Goal: Check status: Check status

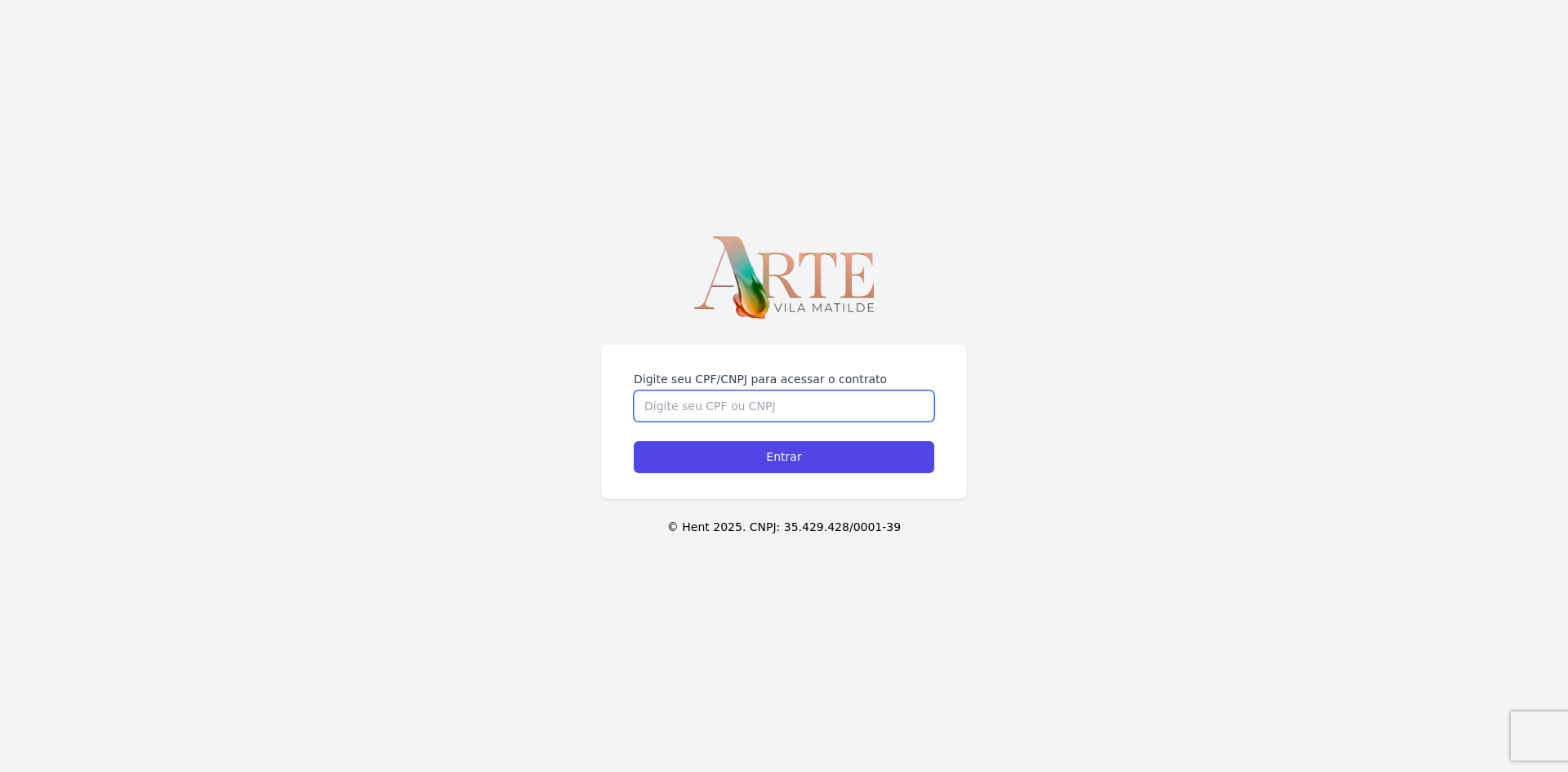
click at [665, 406] on input "Digite seu CPF/CNPJ para acessar o contrato" at bounding box center [784, 406] width 301 height 31
type input "92440380482"
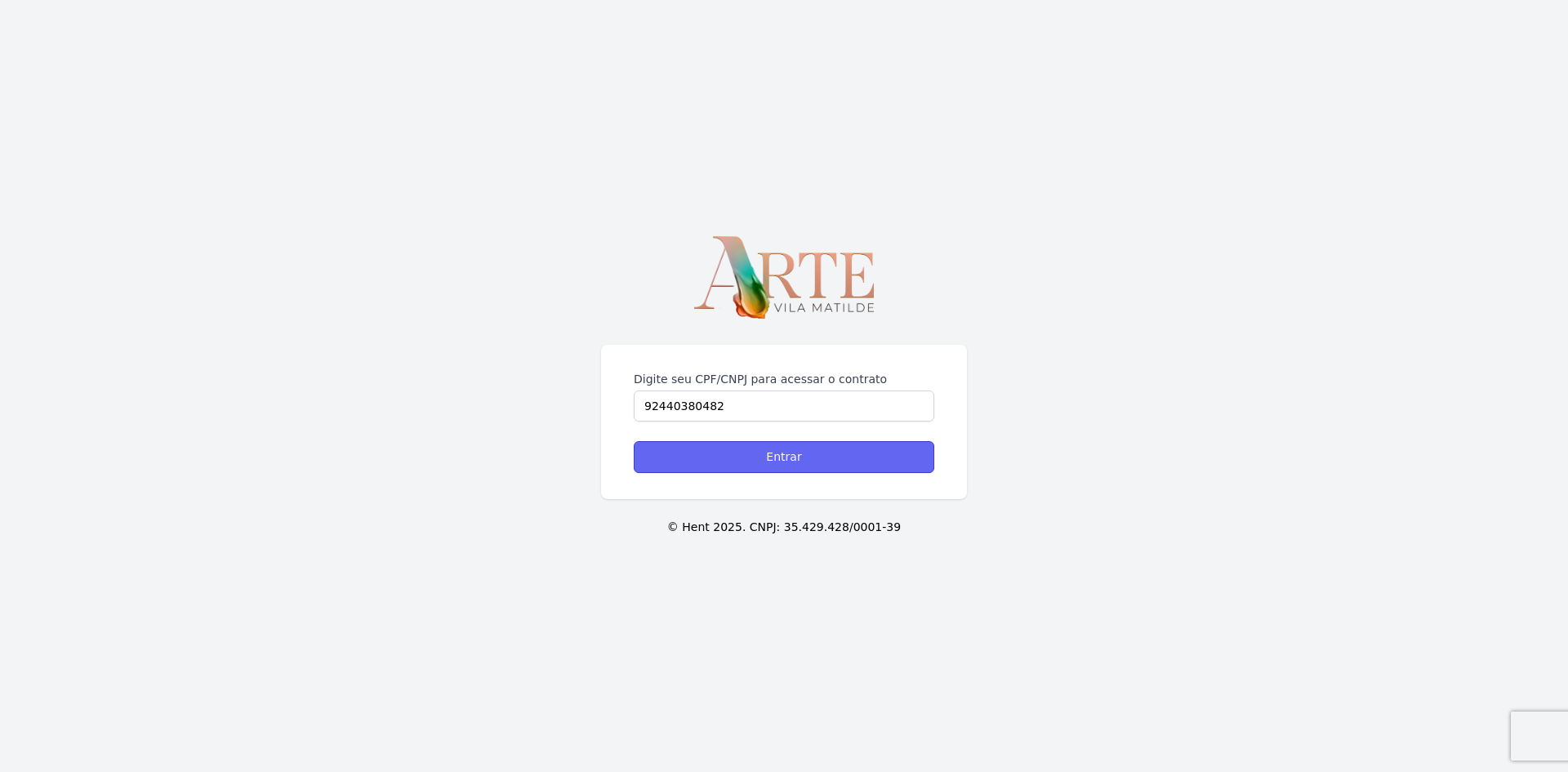
click at [753, 452] on input "Entrar" at bounding box center [784, 457] width 301 height 32
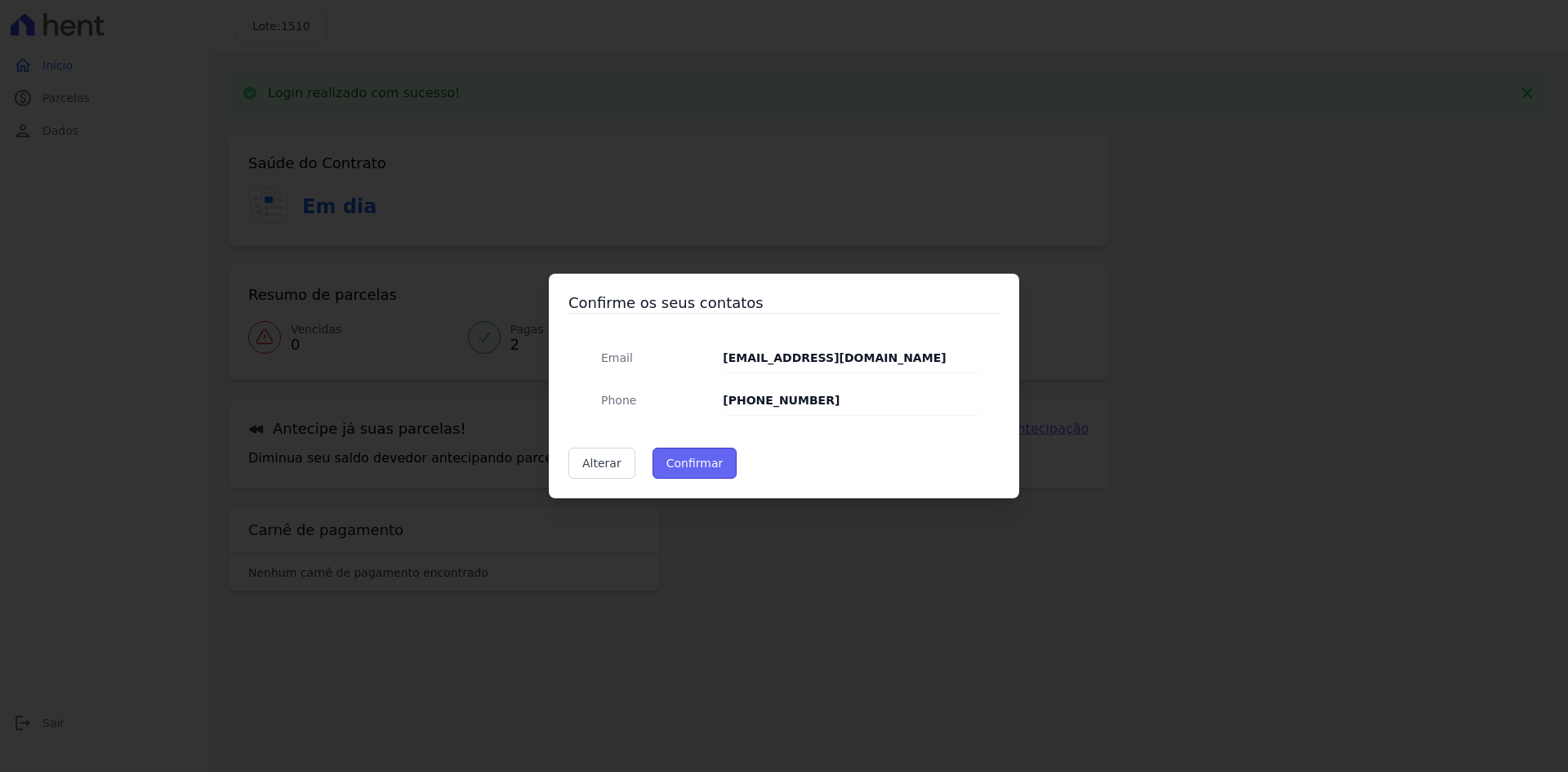
click at [684, 458] on button "Confirmar" at bounding box center [694, 463] width 85 height 31
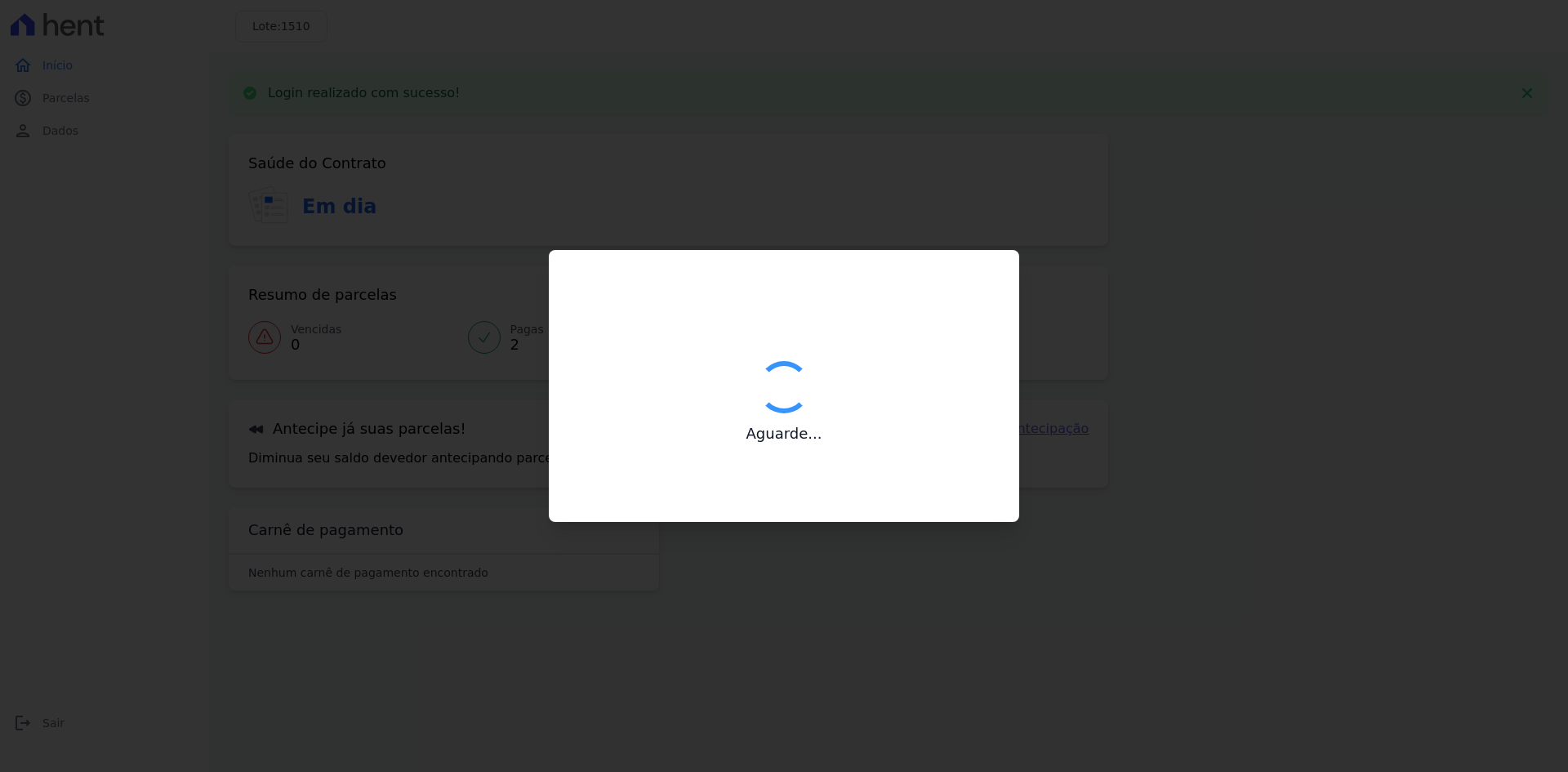
type input "Contatos confirmados com sucesso."
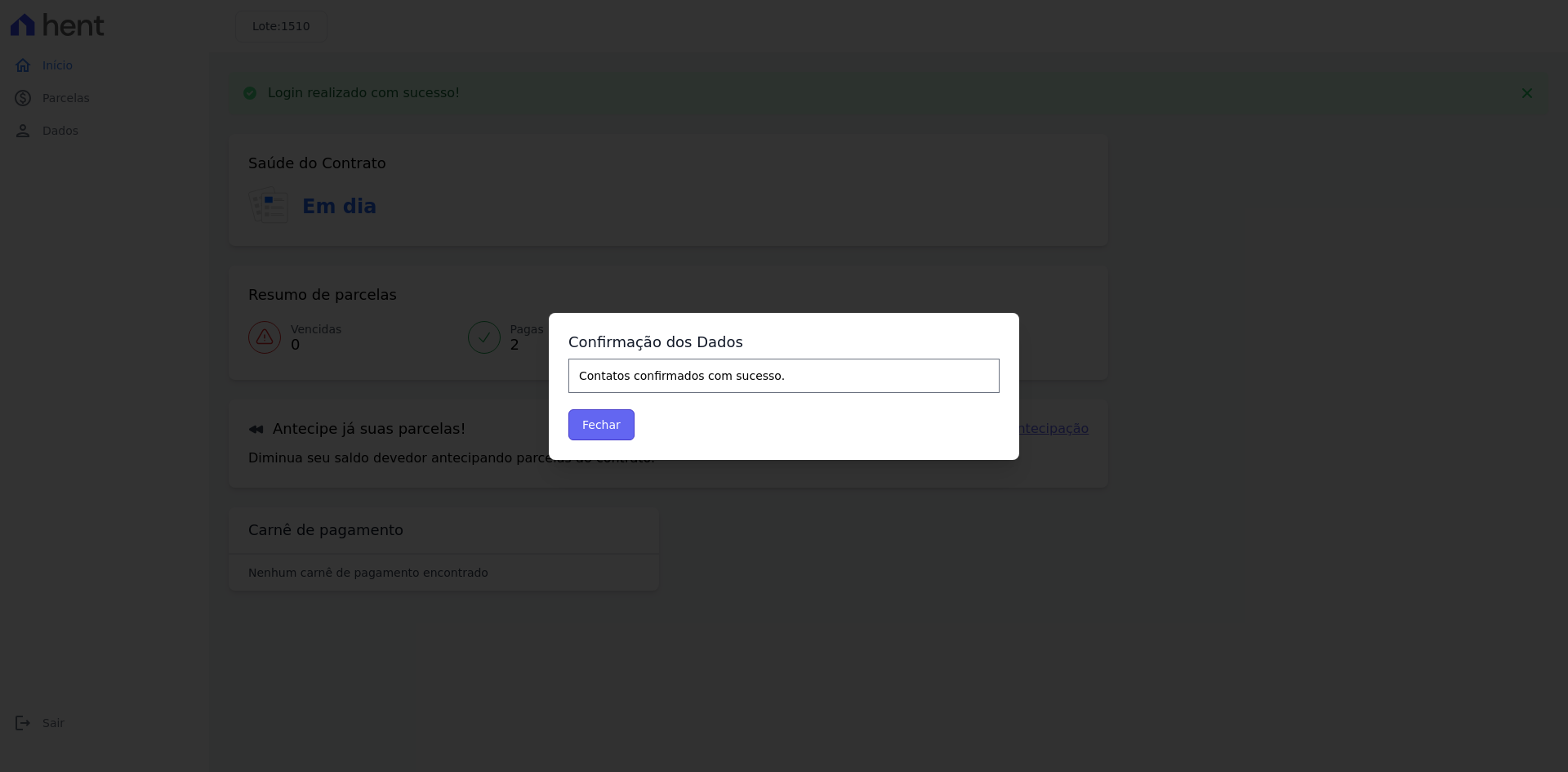
click at [606, 426] on button "Fechar" at bounding box center [602, 425] width 66 height 31
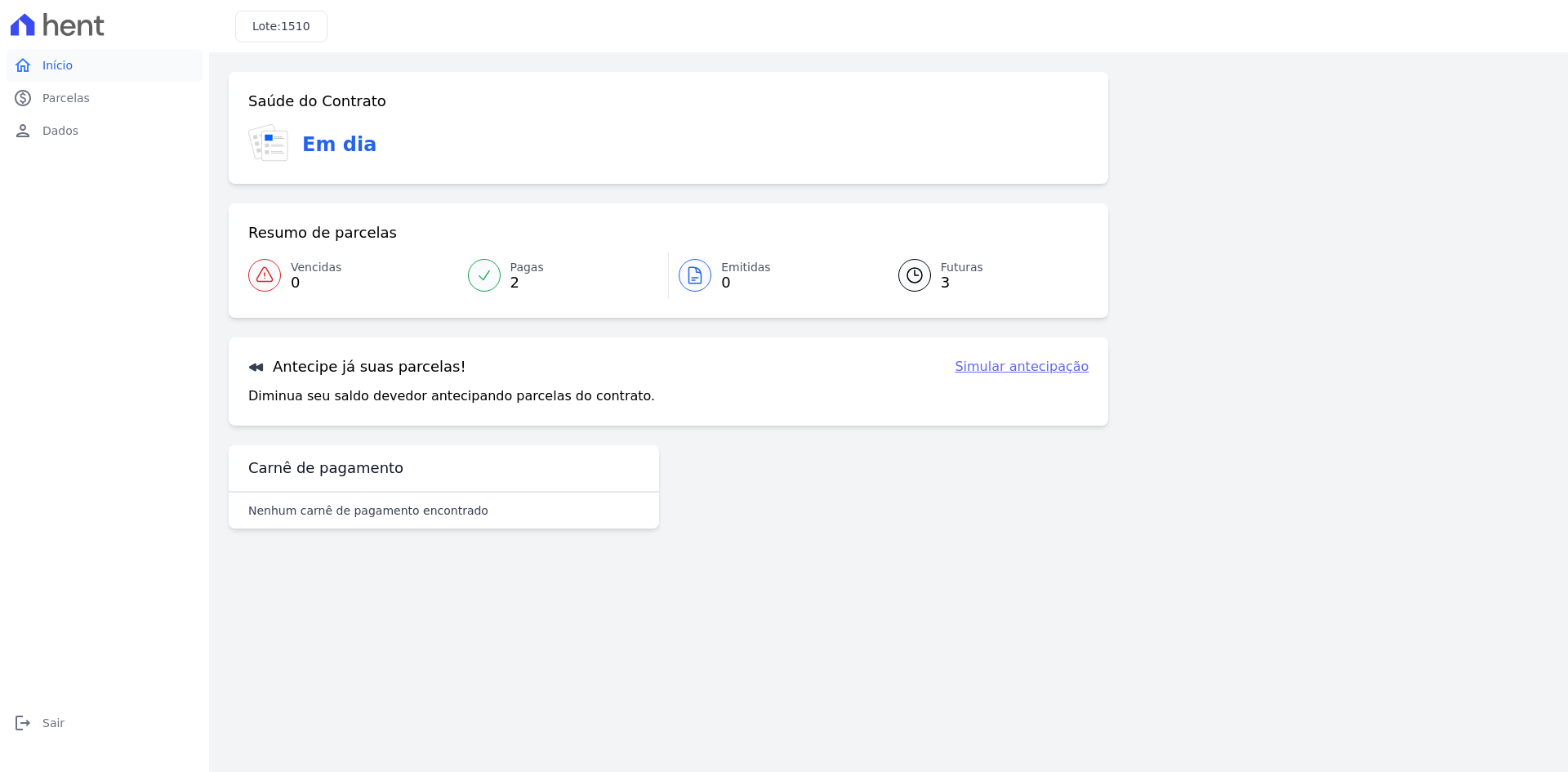
click at [56, 61] on span "Início" at bounding box center [58, 65] width 31 height 17
click at [522, 275] on span "Pagas" at bounding box center [527, 268] width 33 height 17
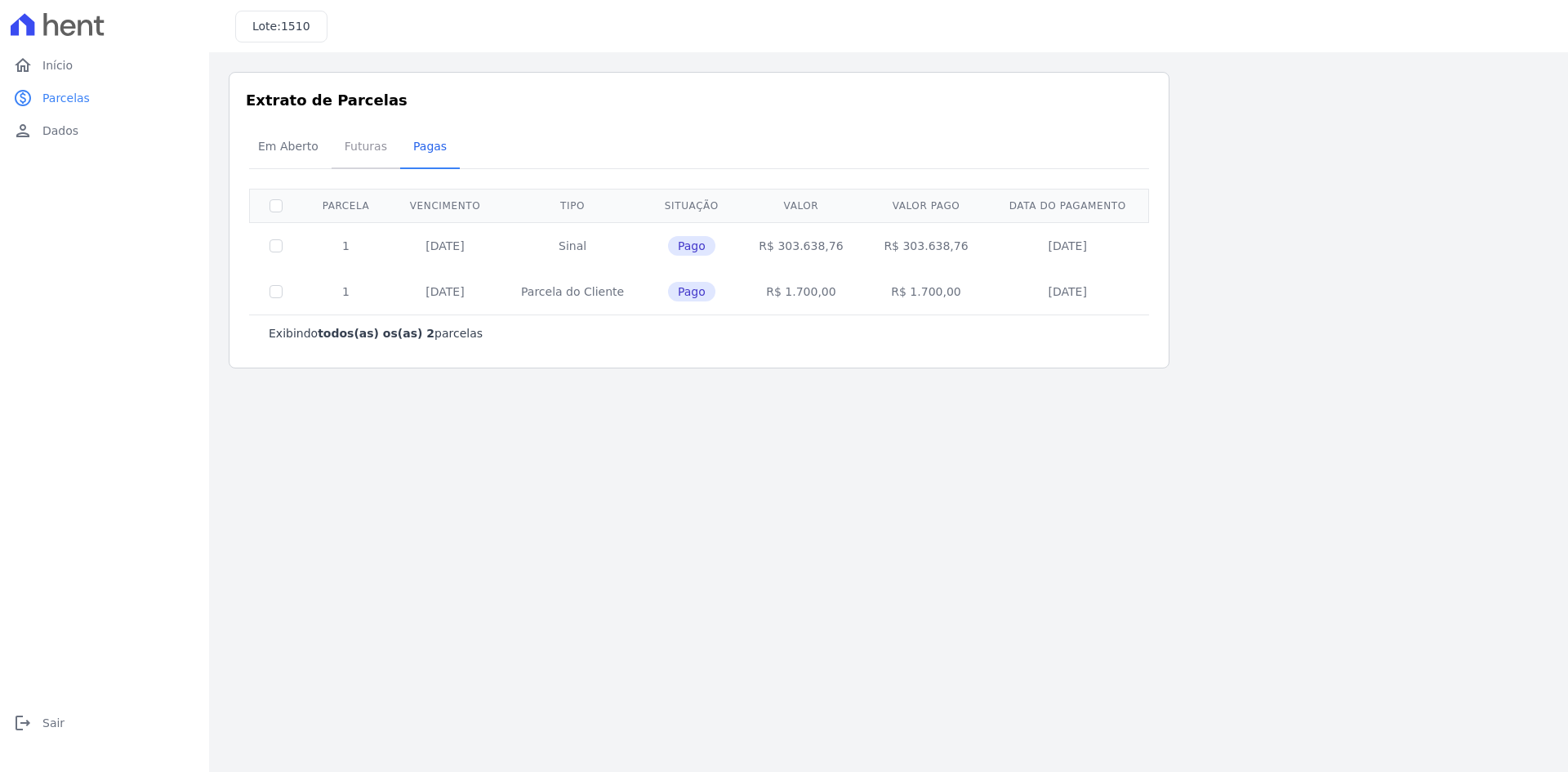
click at [351, 142] on span "Futuras" at bounding box center [365, 146] width 62 height 32
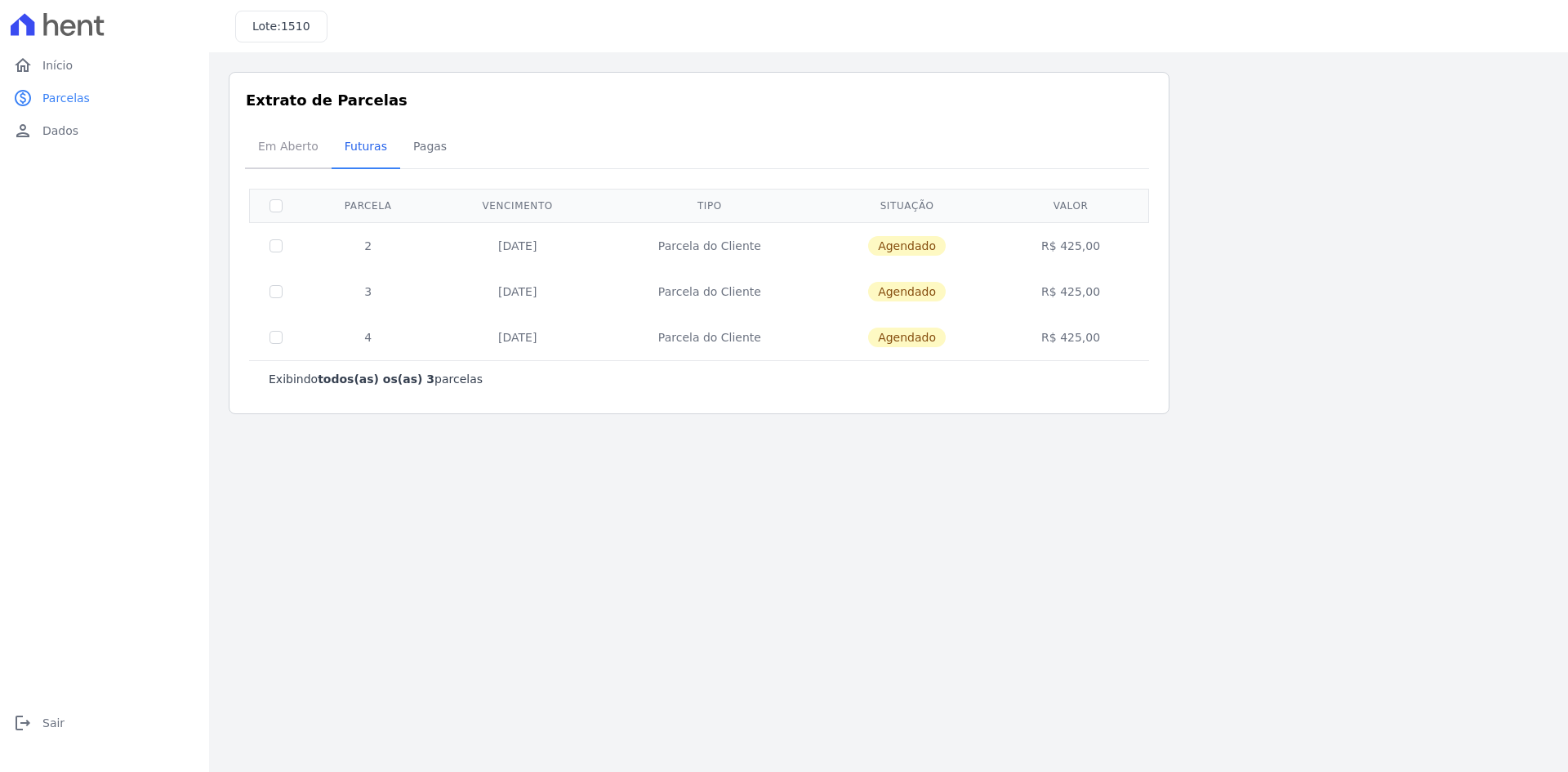
click at [282, 148] on span "Em Aberto" at bounding box center [289, 146] width 80 height 32
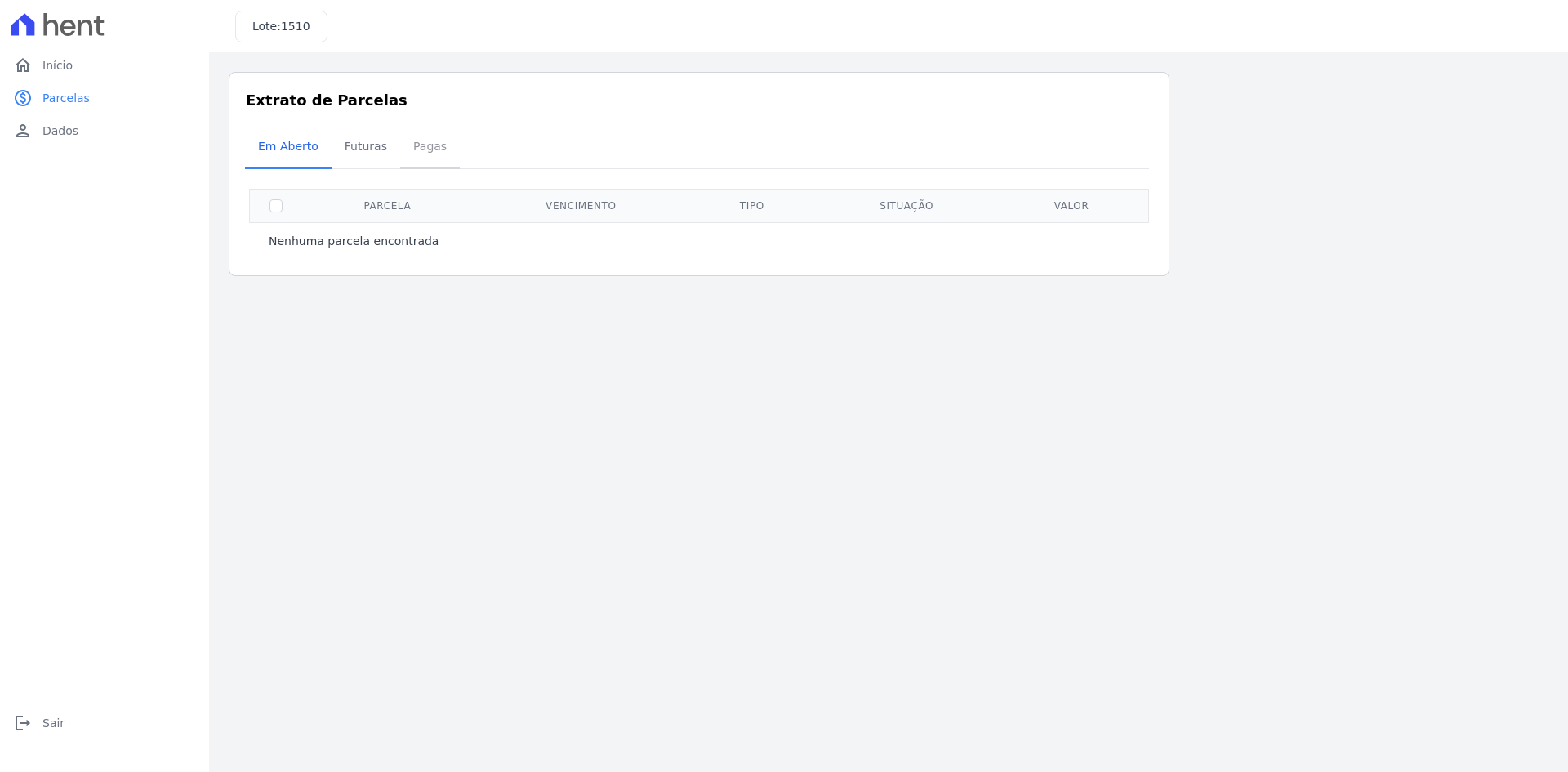
click at [413, 145] on span "Pagas" at bounding box center [430, 146] width 53 height 32
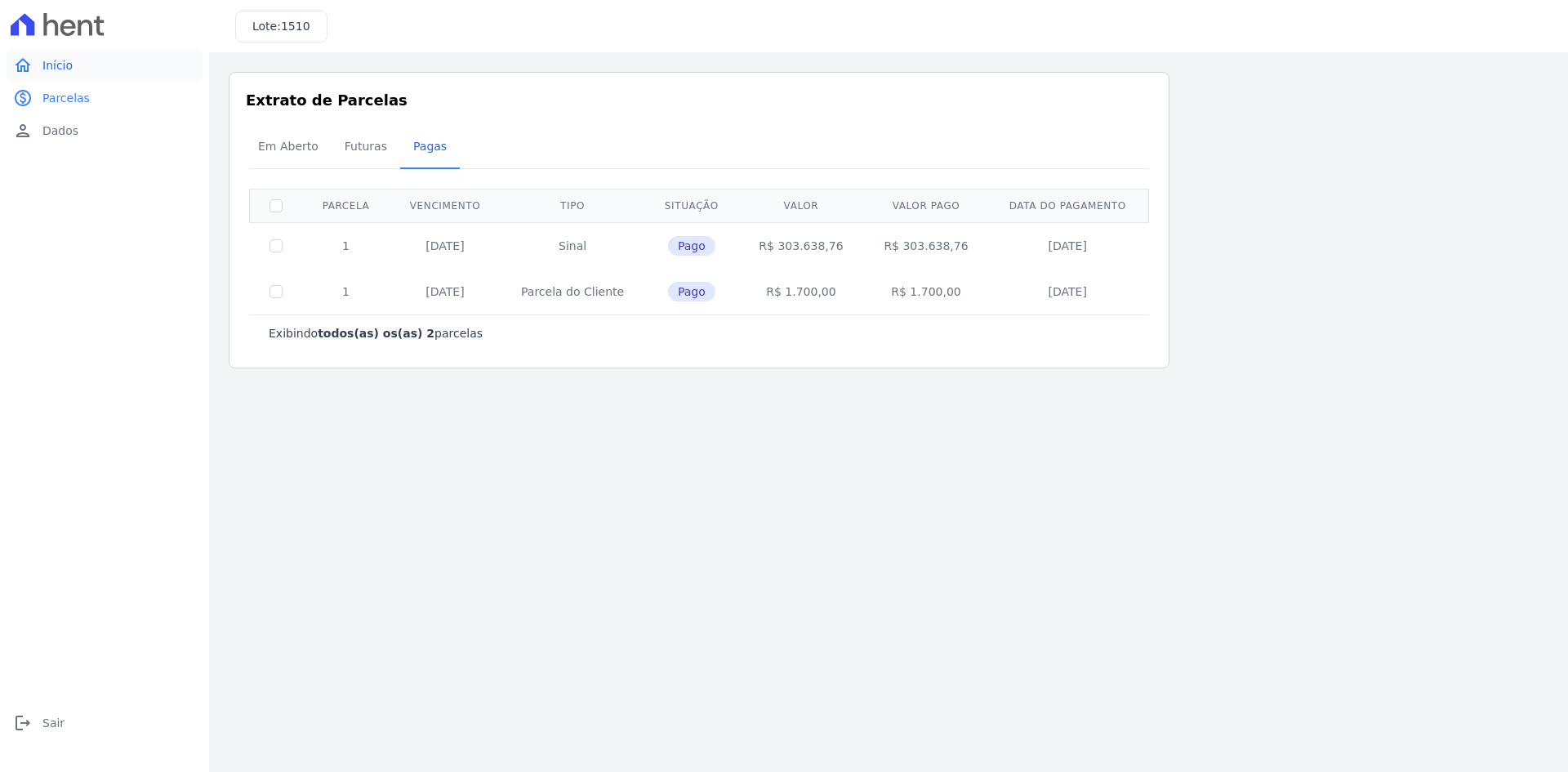
click at [67, 67] on span "Início" at bounding box center [58, 65] width 31 height 17
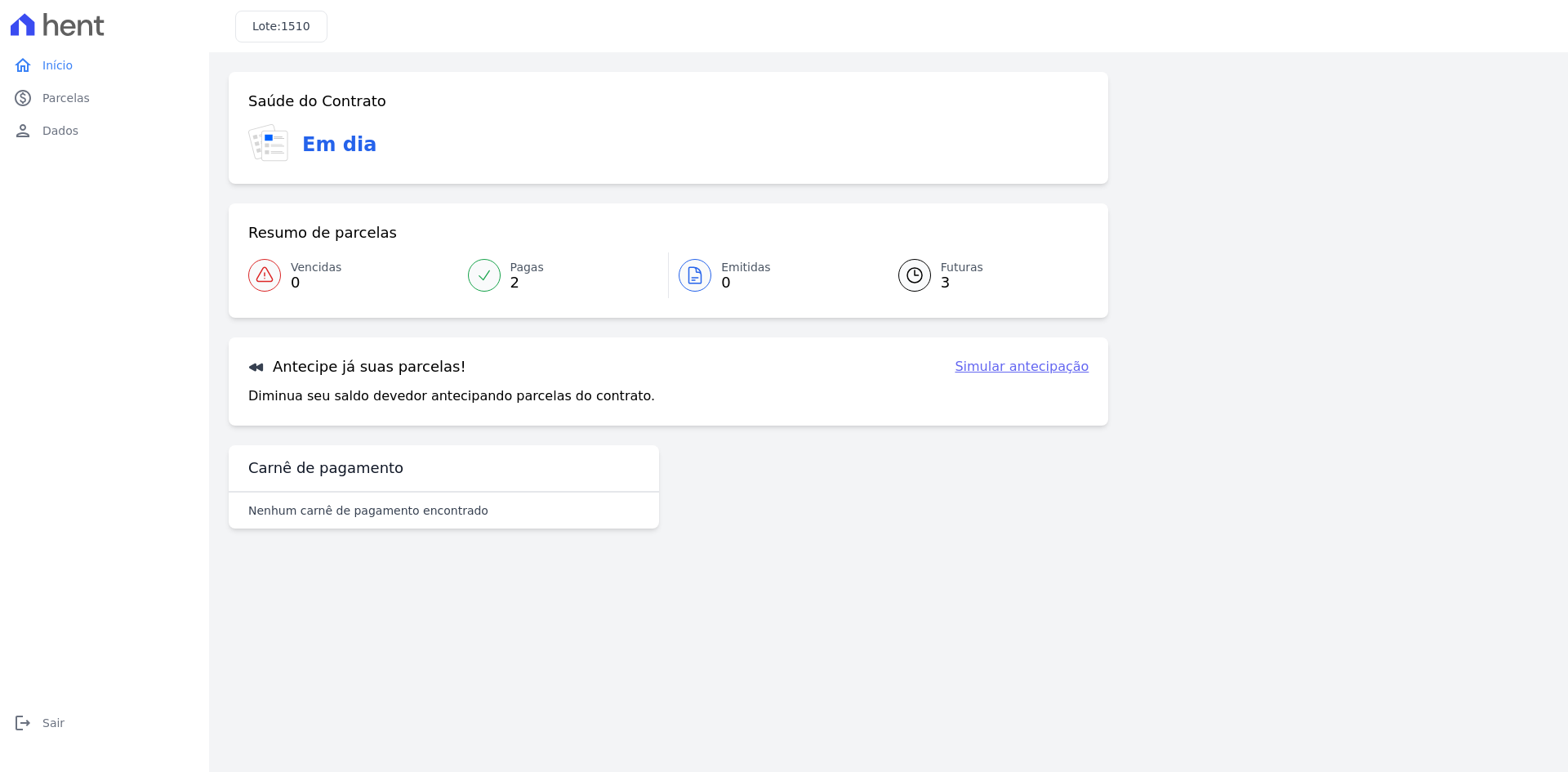
click at [960, 271] on span "Futuras" at bounding box center [962, 268] width 43 height 17
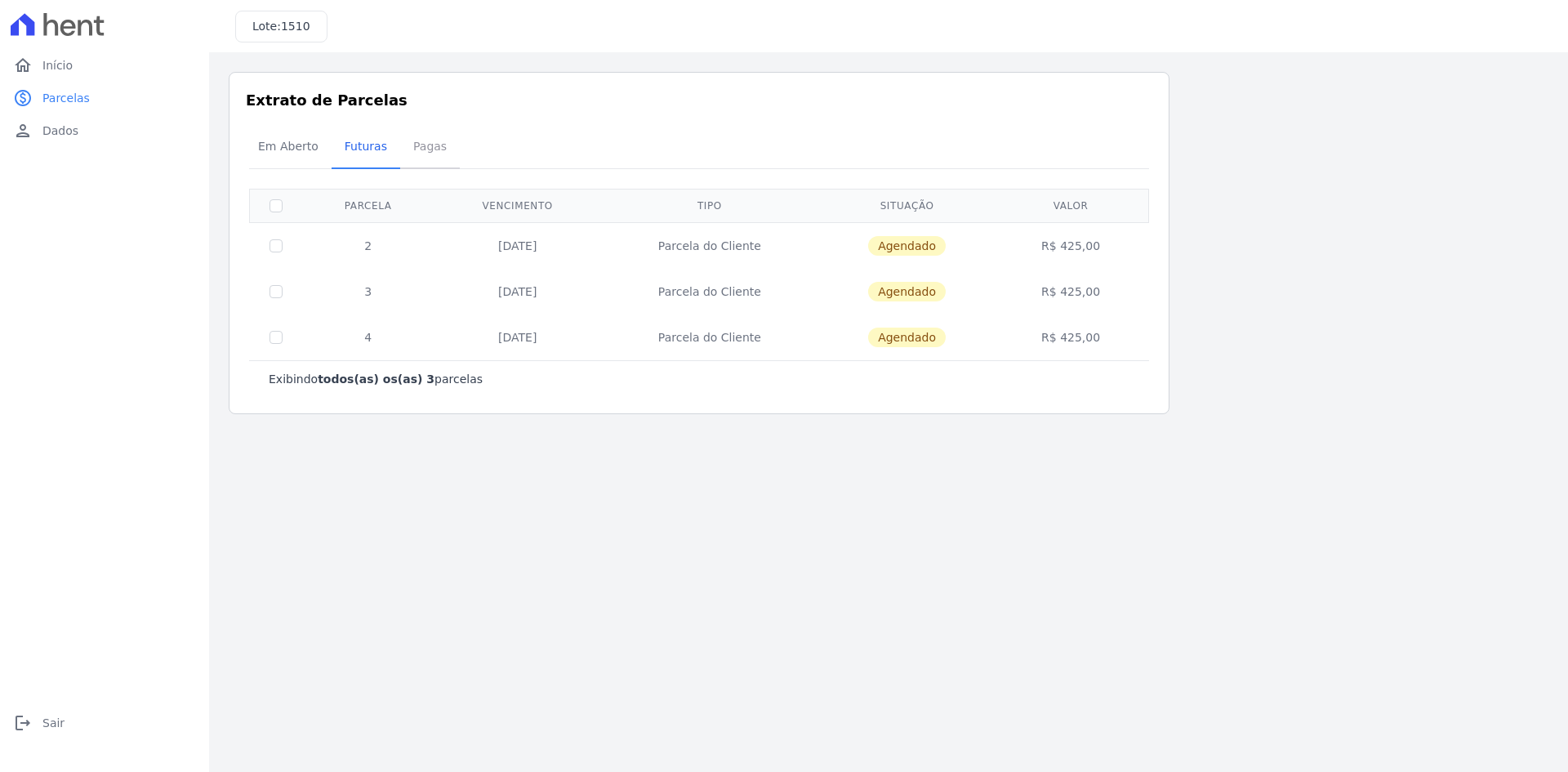
click at [428, 143] on span "Pagas" at bounding box center [430, 146] width 53 height 32
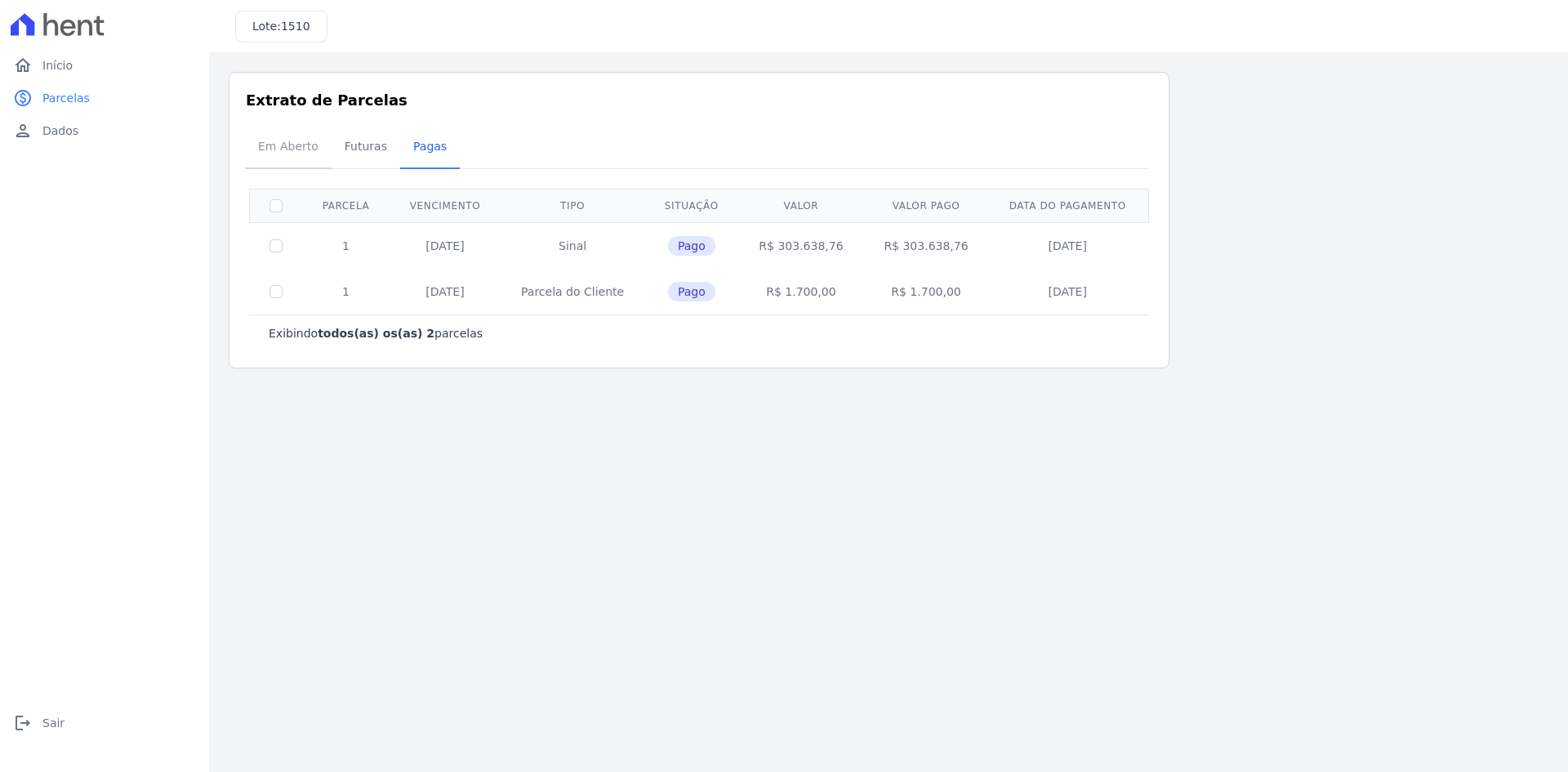
click at [289, 147] on span "Em Aberto" at bounding box center [289, 146] width 80 height 32
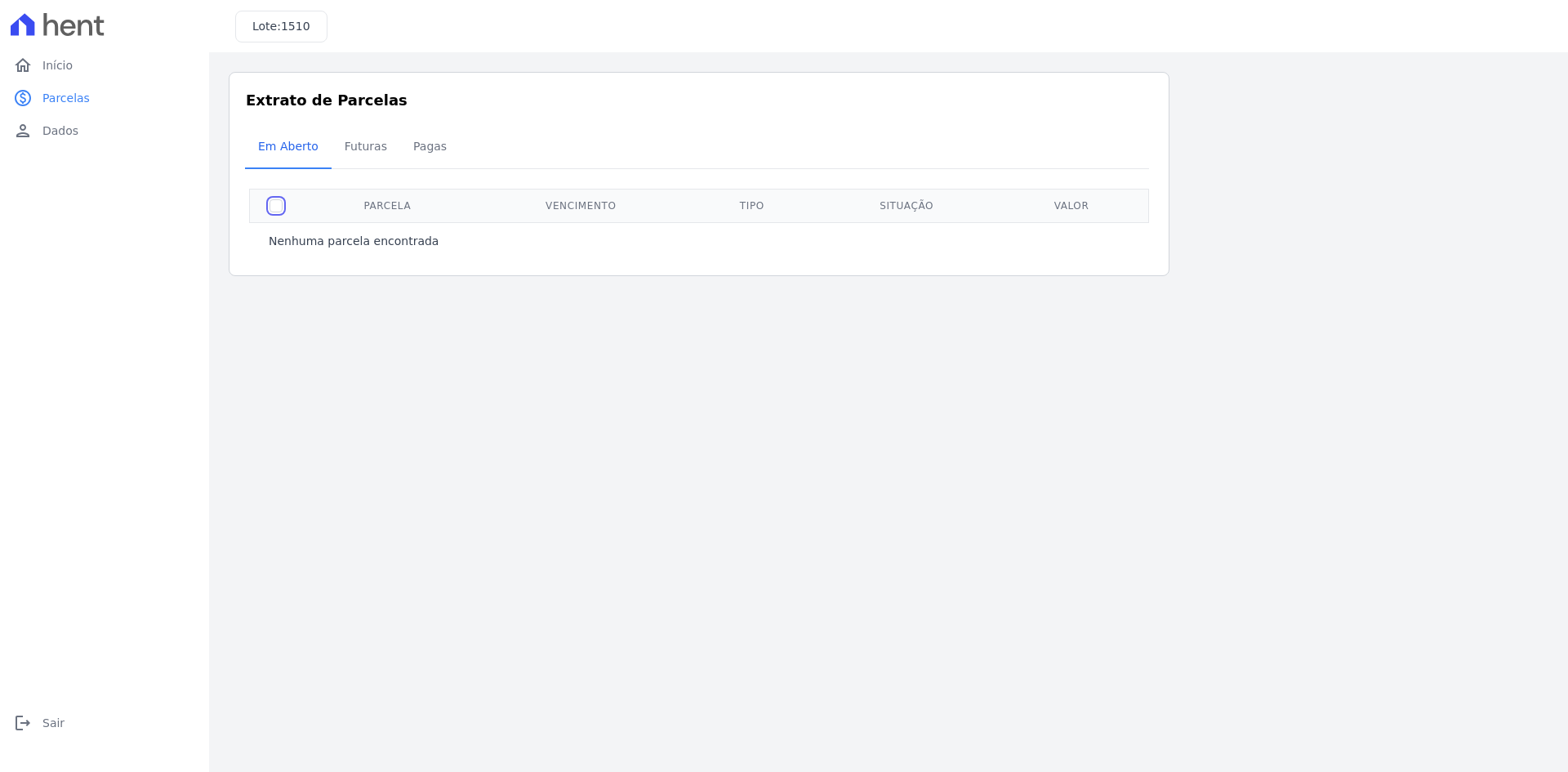
click at [279, 204] on input "checkbox" at bounding box center [276, 206] width 13 height 13
checkbox input "true"
drag, startPoint x: 393, startPoint y: 203, endPoint x: 467, endPoint y: 205, distance: 74.0
click at [395, 202] on th "Parcela" at bounding box center [388, 205] width 171 height 33
drag, startPoint x: 576, startPoint y: 213, endPoint x: 640, endPoint y: 207, distance: 64.3
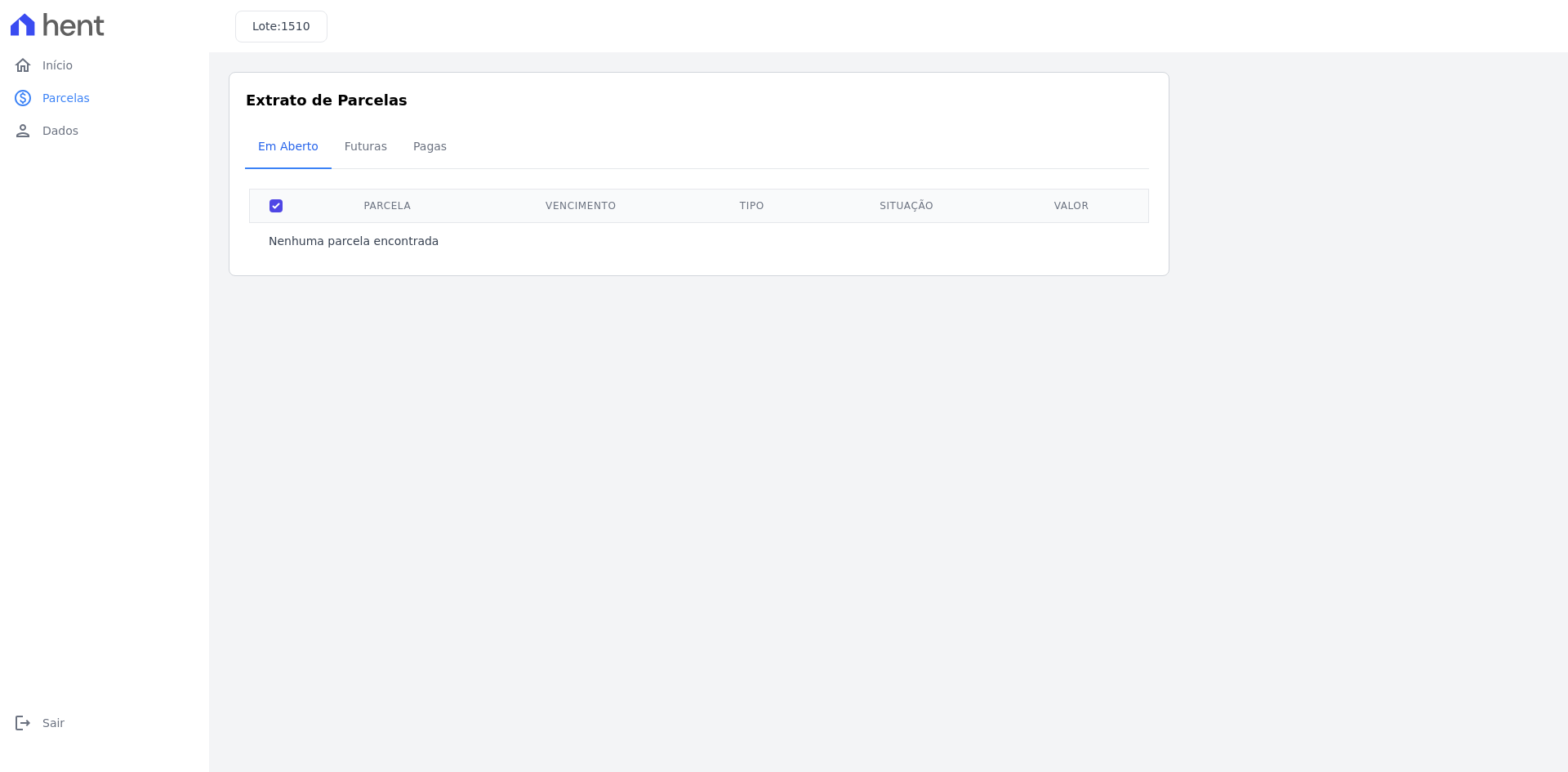
click at [583, 213] on th "Vencimento" at bounding box center [581, 205] width 216 height 33
drag, startPoint x: 860, startPoint y: 215, endPoint x: 958, endPoint y: 207, distance: 98.3
click at [862, 215] on th "Situação" at bounding box center [907, 205] width 184 height 33
click at [55, 92] on span "Parcelas" at bounding box center [66, 98] width 47 height 17
click at [47, 134] on span "Dados" at bounding box center [60, 130] width 36 height 17
